Goal: Check status: Check status

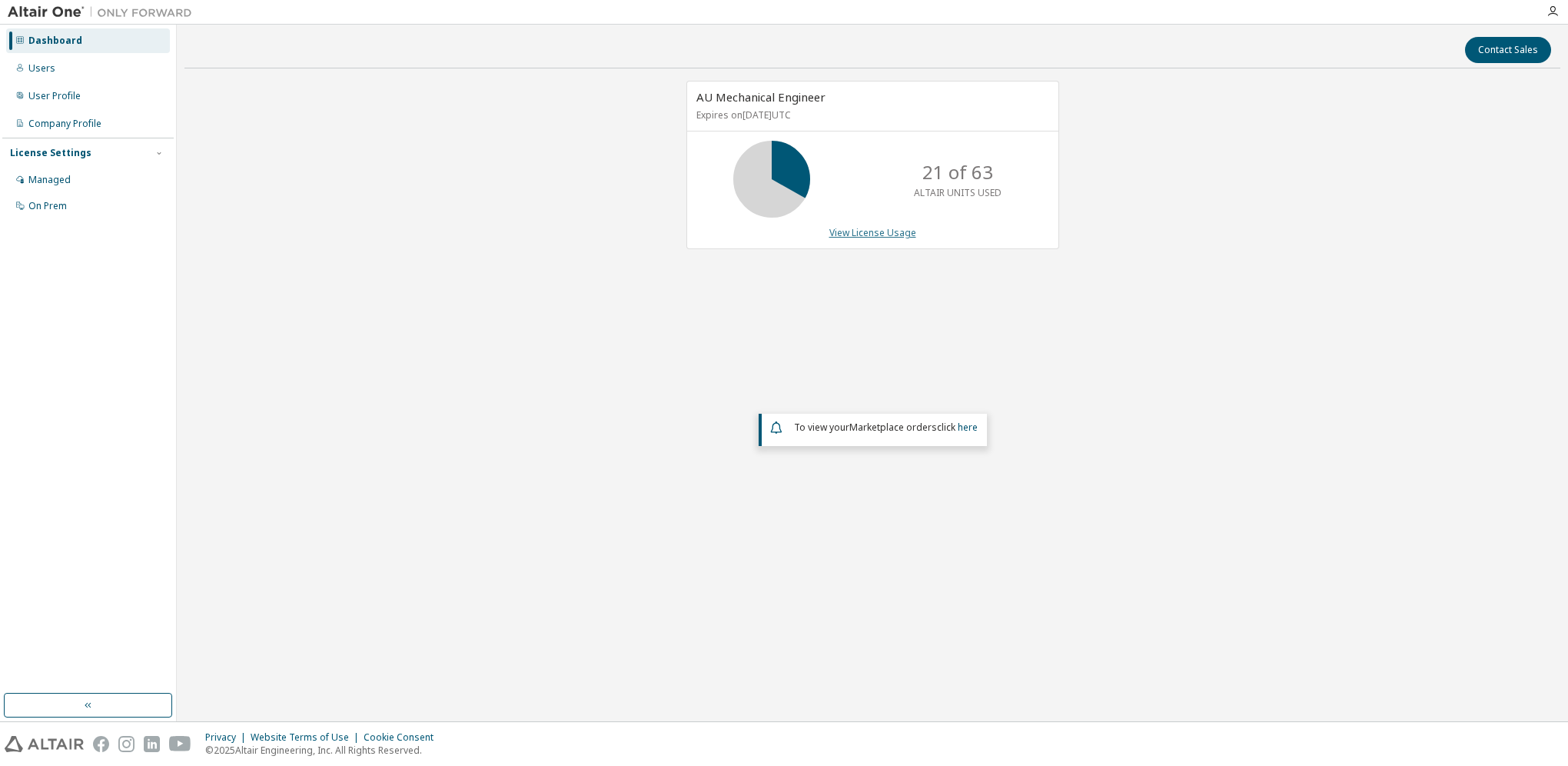
click at [845, 231] on link "View License Usage" at bounding box center [873, 231] width 87 height 13
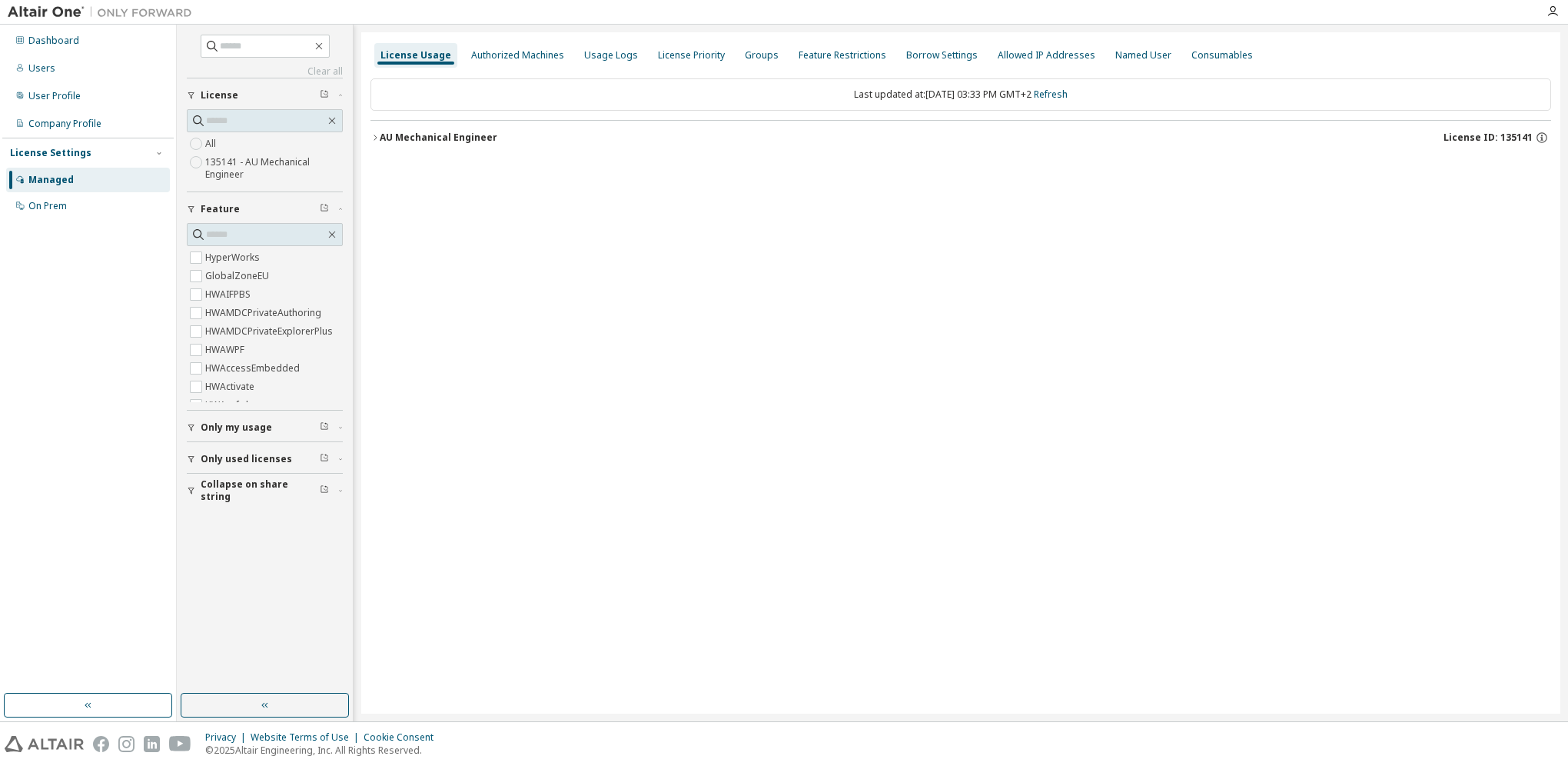
click at [392, 141] on div "AU Mechanical Engineer" at bounding box center [438, 137] width 118 height 13
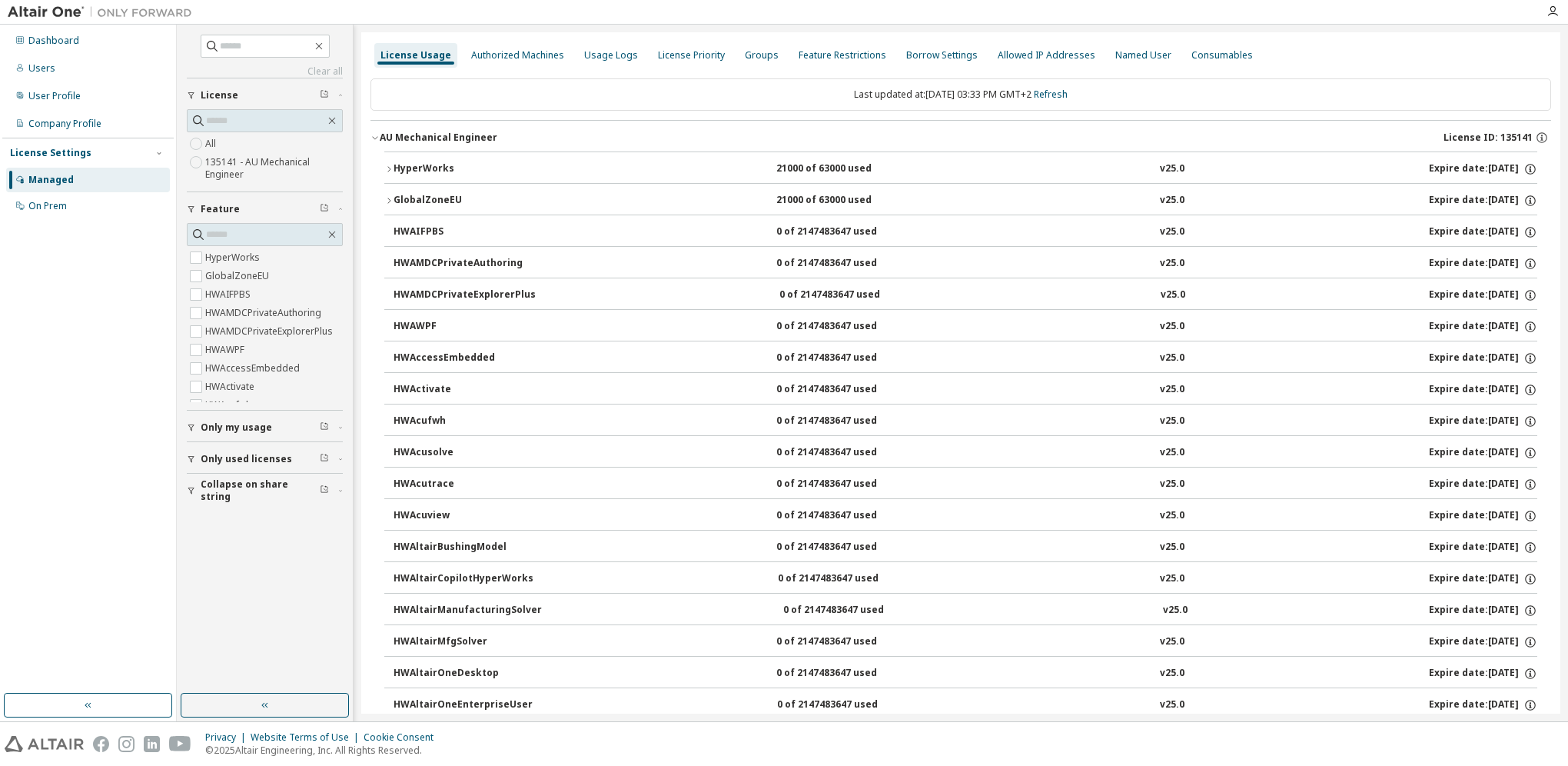
click at [400, 163] on div "HyperWorks" at bounding box center [462, 169] width 138 height 14
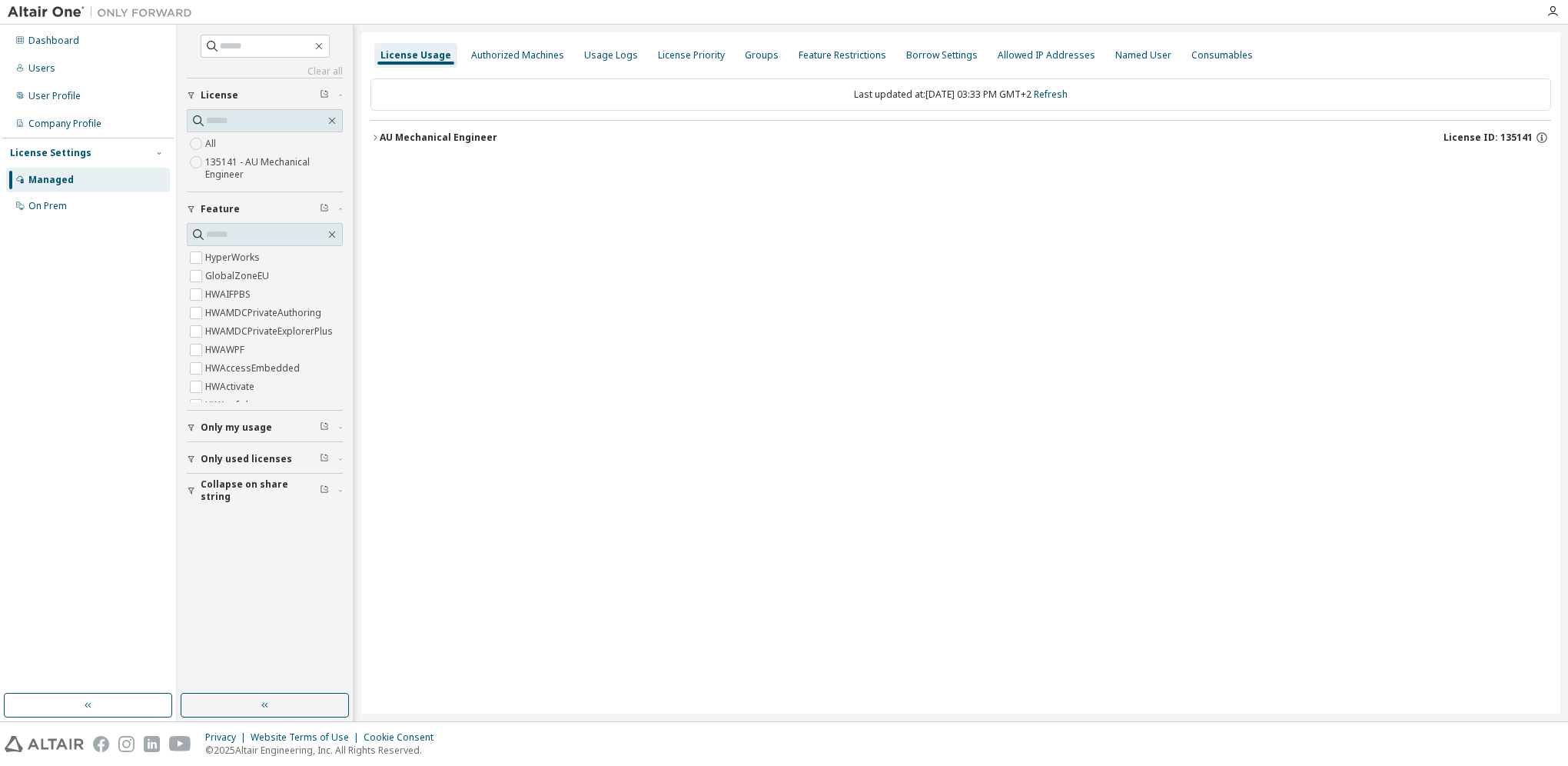
click at [400, 146] on button "AU Mechanical Engineer License ID: 135141" at bounding box center [961, 137] width 1181 height 33
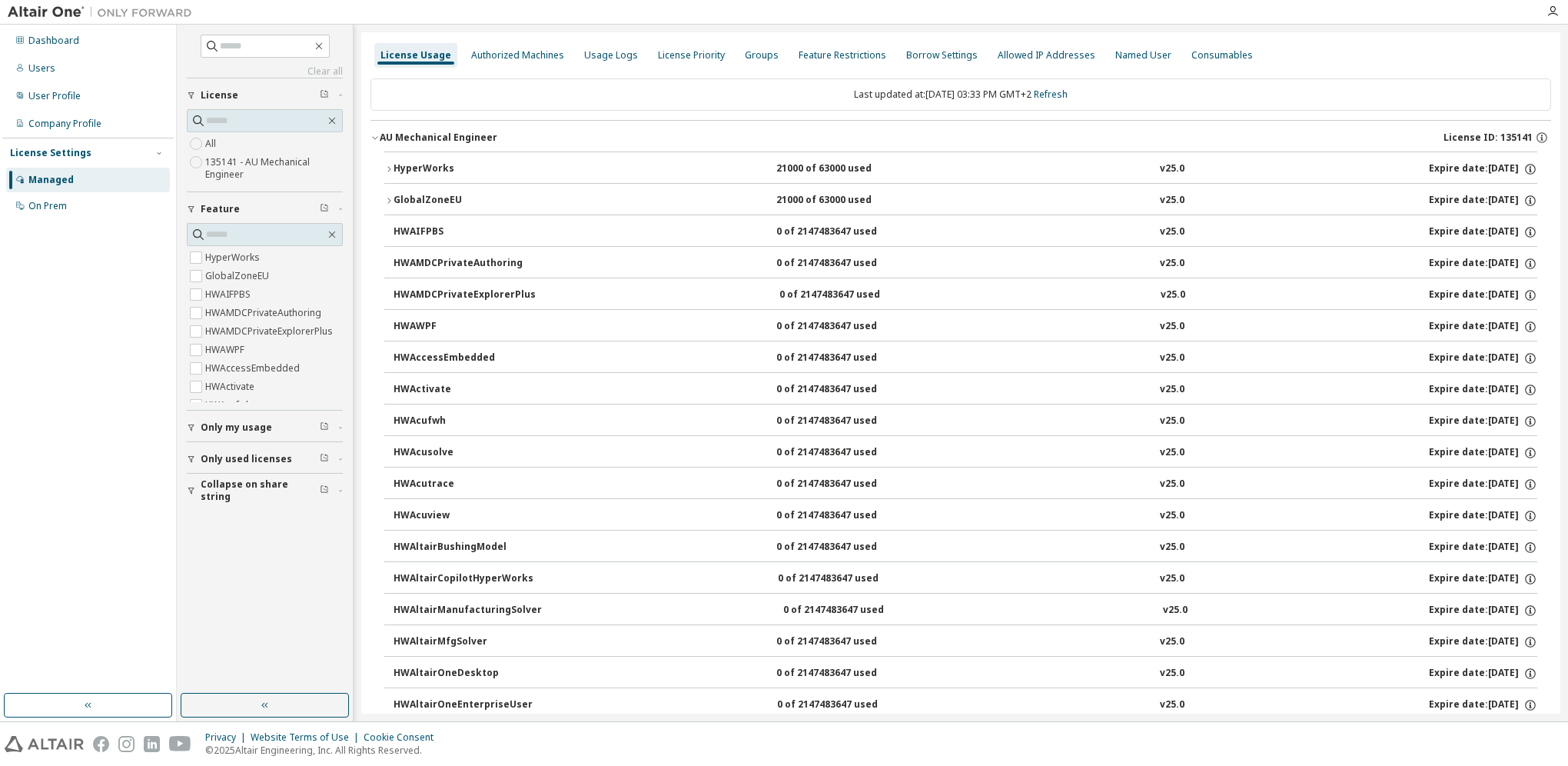
click at [430, 163] on div "HyperWorks" at bounding box center [462, 169] width 138 height 14
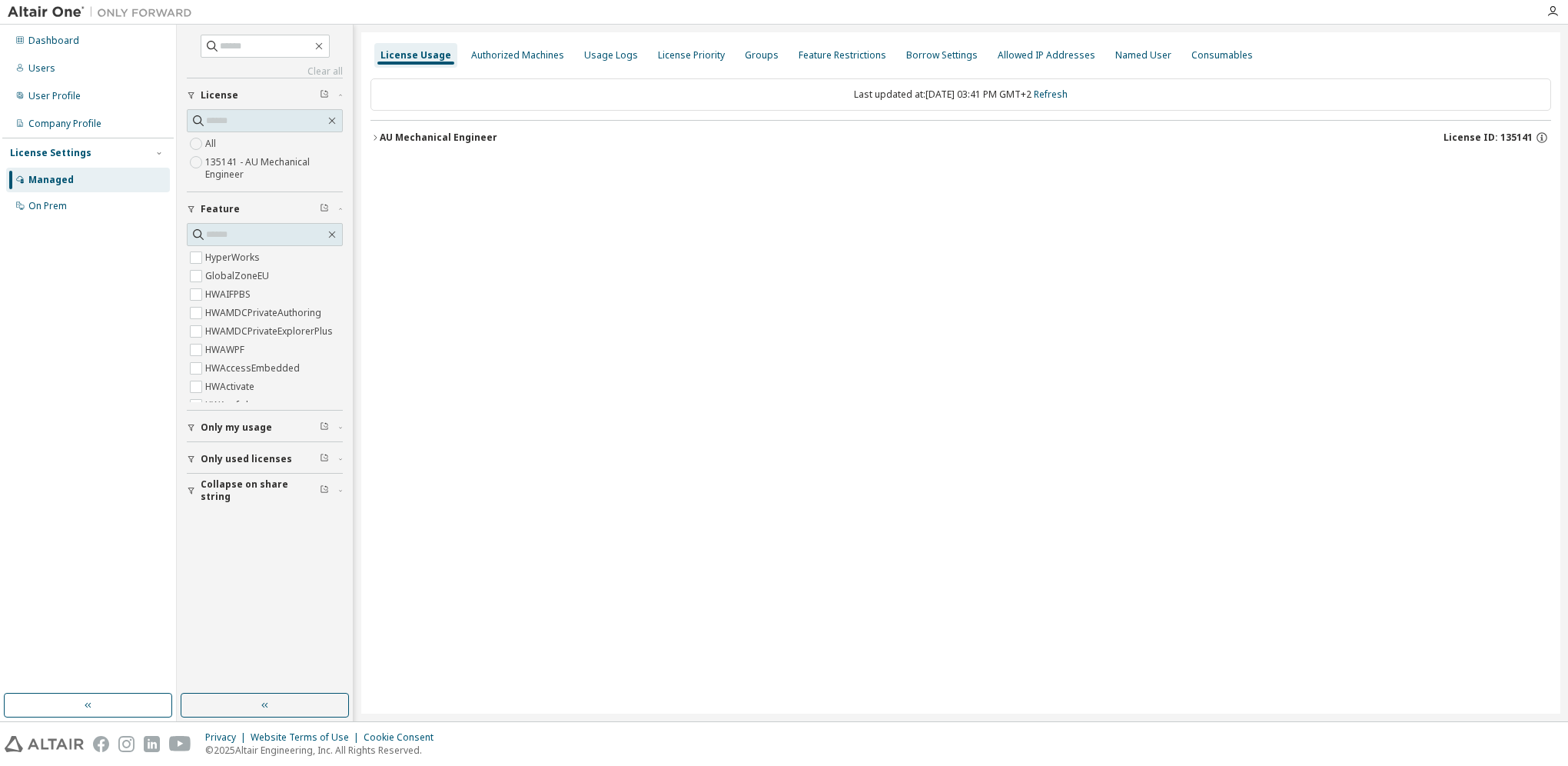
click at [394, 128] on button "AU Mechanical Engineer License ID: 135141" at bounding box center [961, 137] width 1181 height 33
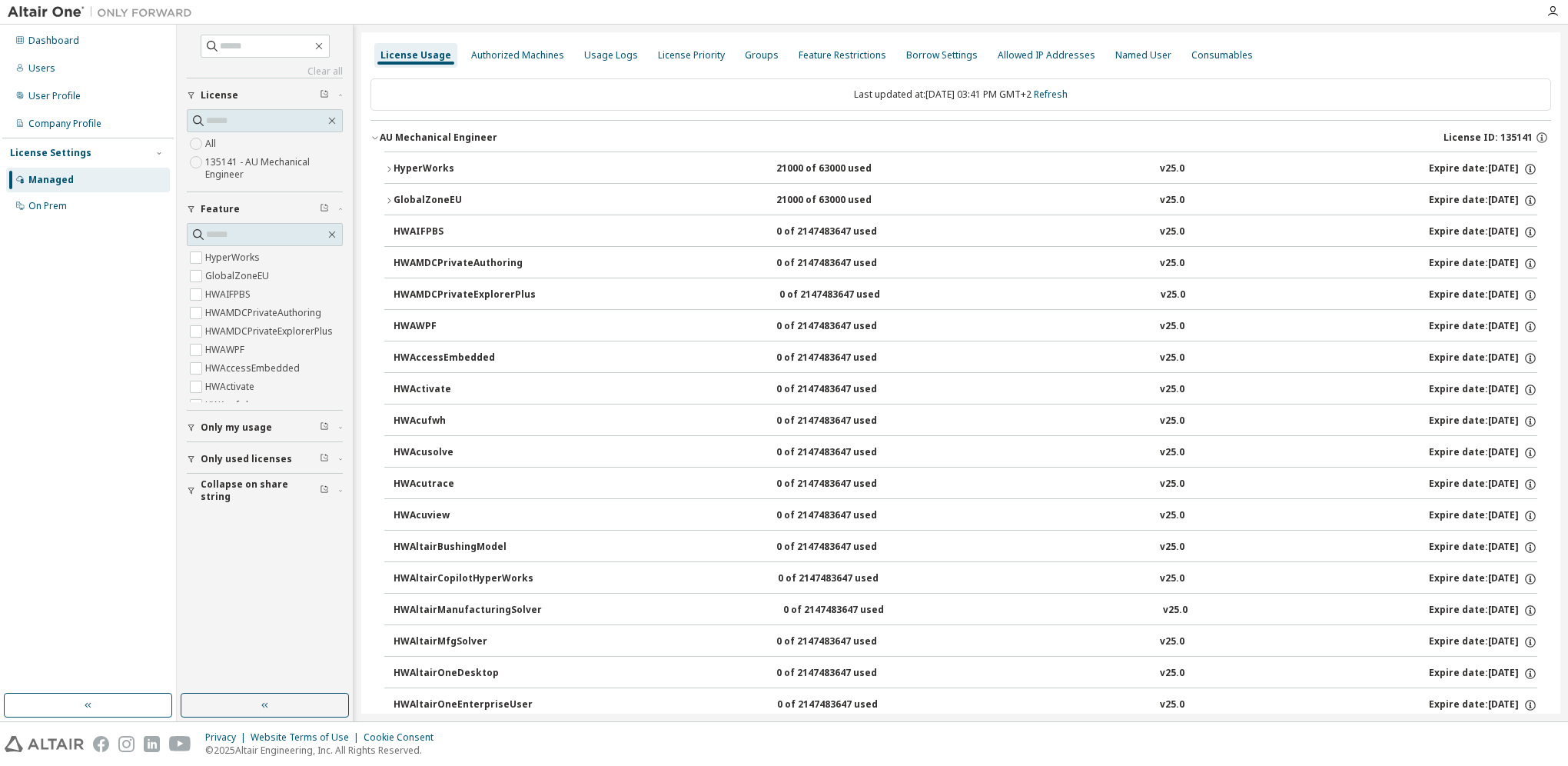
click at [392, 157] on button "HyperWorks 21000 of 63000 used v25.0 Expire date: [DATE]" at bounding box center [961, 169] width 1153 height 33
